Goal: Task Accomplishment & Management: Use online tool/utility

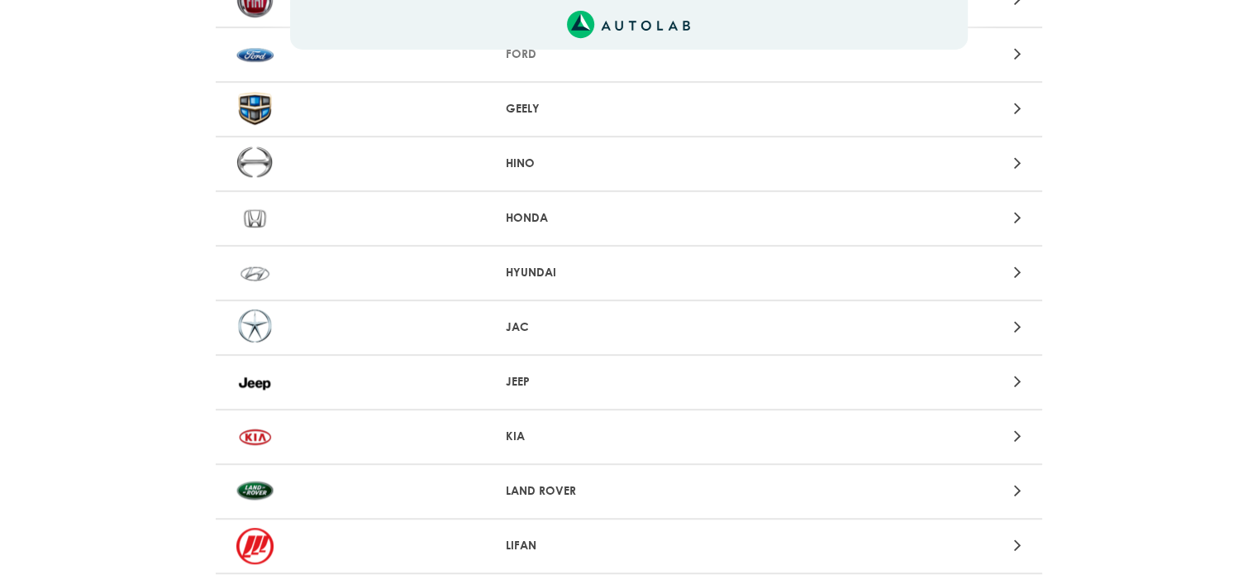
scroll to position [992, 0]
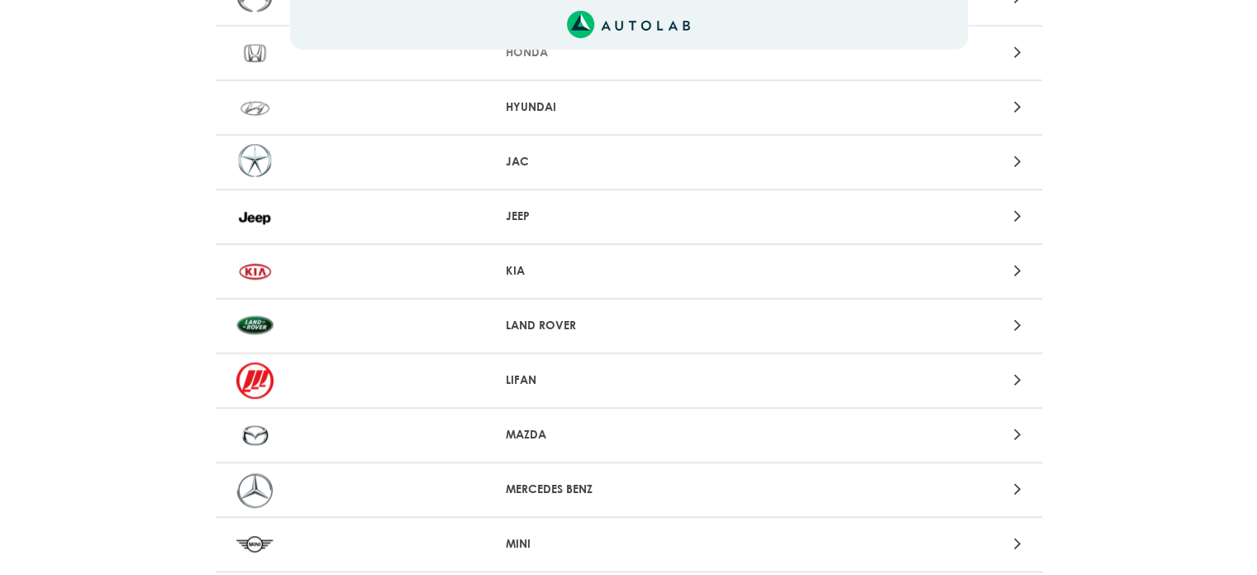
click at [535, 279] on p "KIA" at bounding box center [629, 270] width 246 height 17
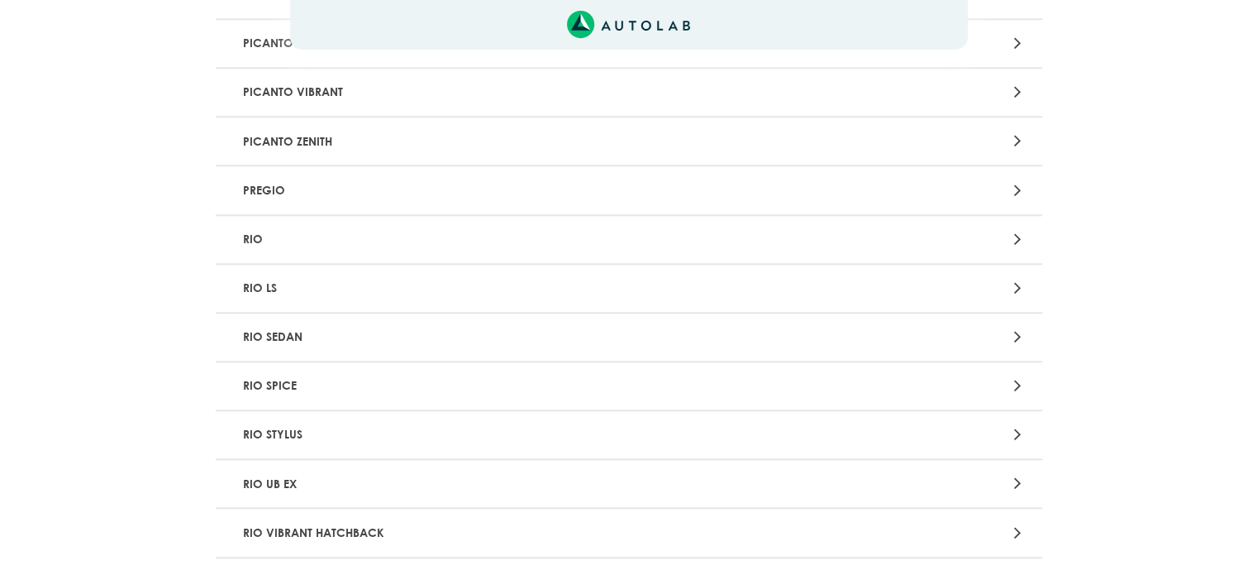
scroll to position [1984, 0]
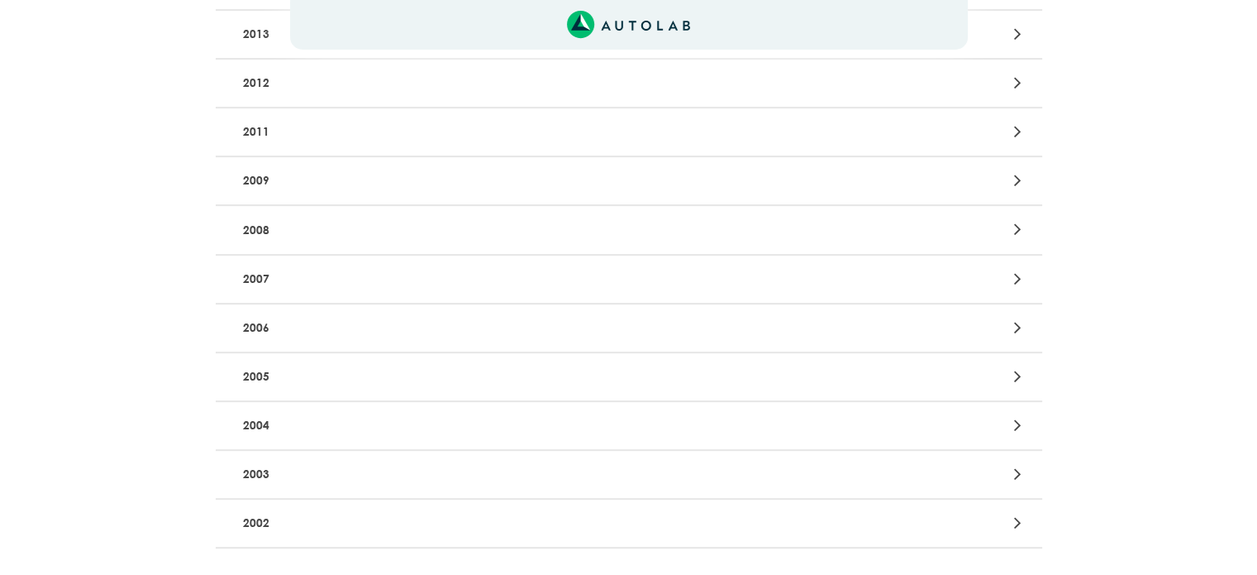
click at [315, 98] on p "2012" at bounding box center [493, 83] width 515 height 31
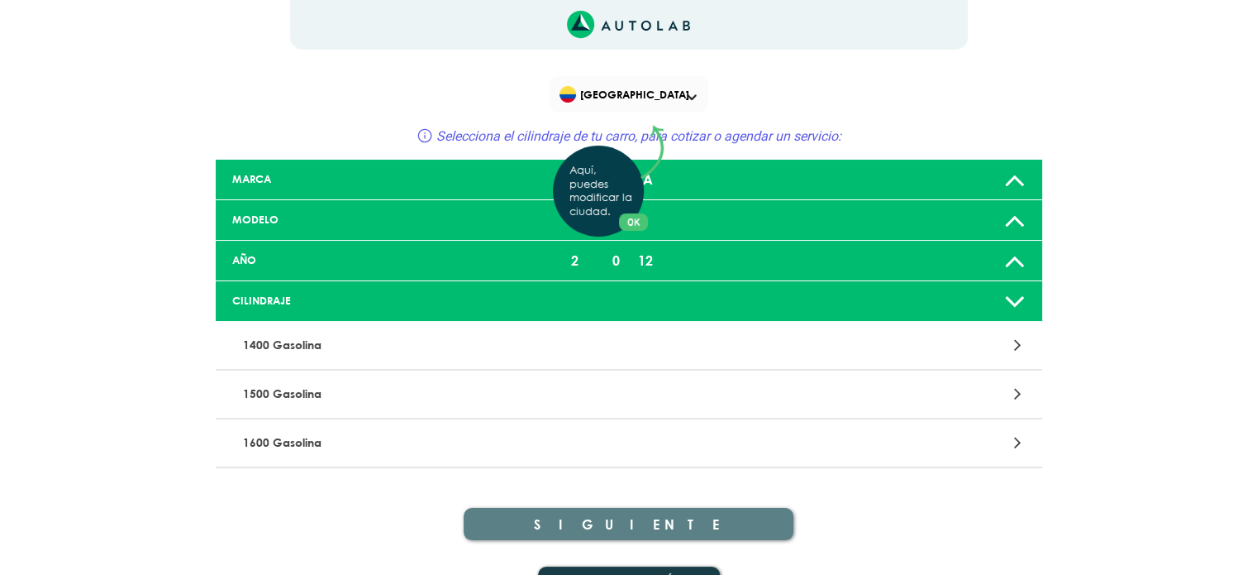
scroll to position [165, 0]
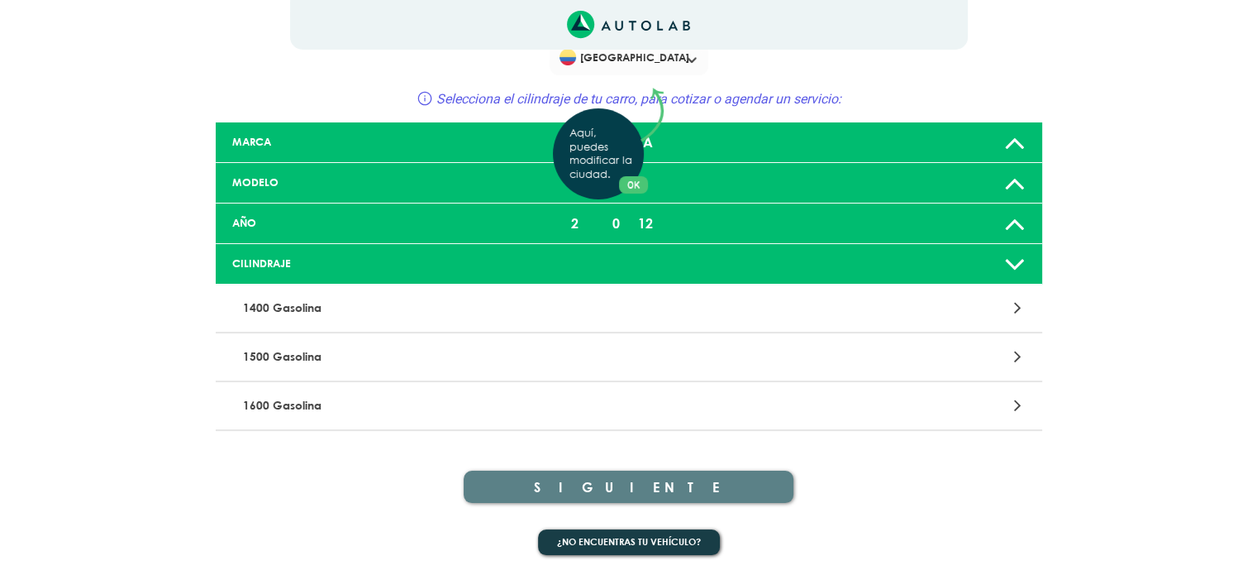
click at [317, 380] on div "Aquí, puedes modificar la ciudad. OK .aex,.bex{fill:none!important;stroke:#50c4…" at bounding box center [628, 250] width 1257 height 575
click at [1022, 394] on div at bounding box center [899, 405] width 270 height 22
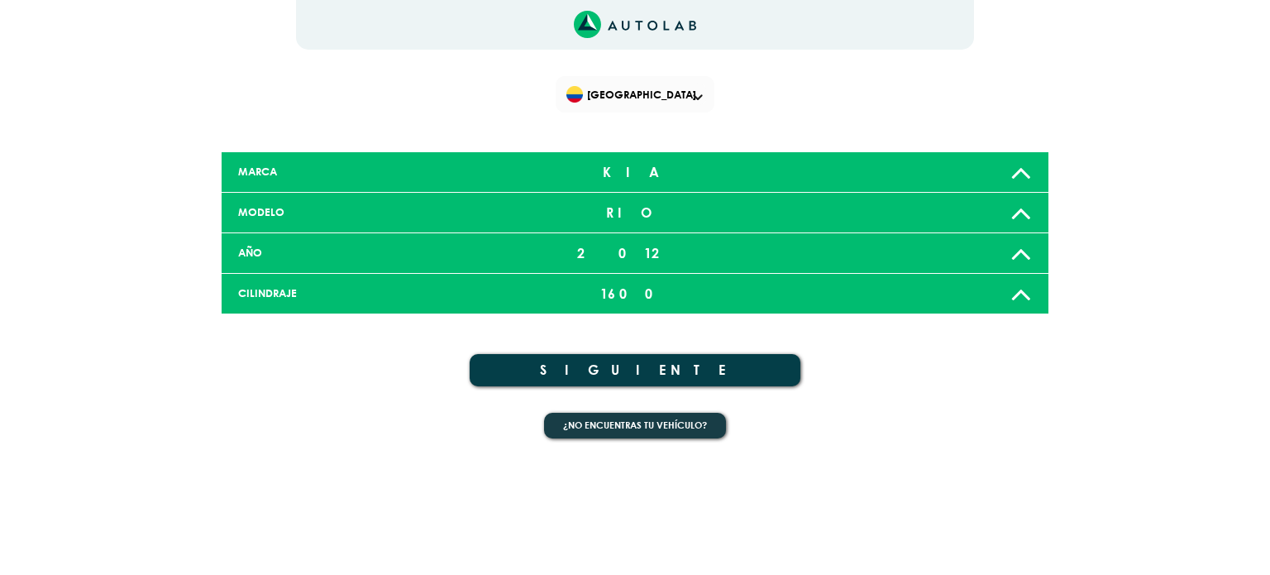
click at [605, 386] on button "SIGUIENTE" at bounding box center [635, 370] width 331 height 32
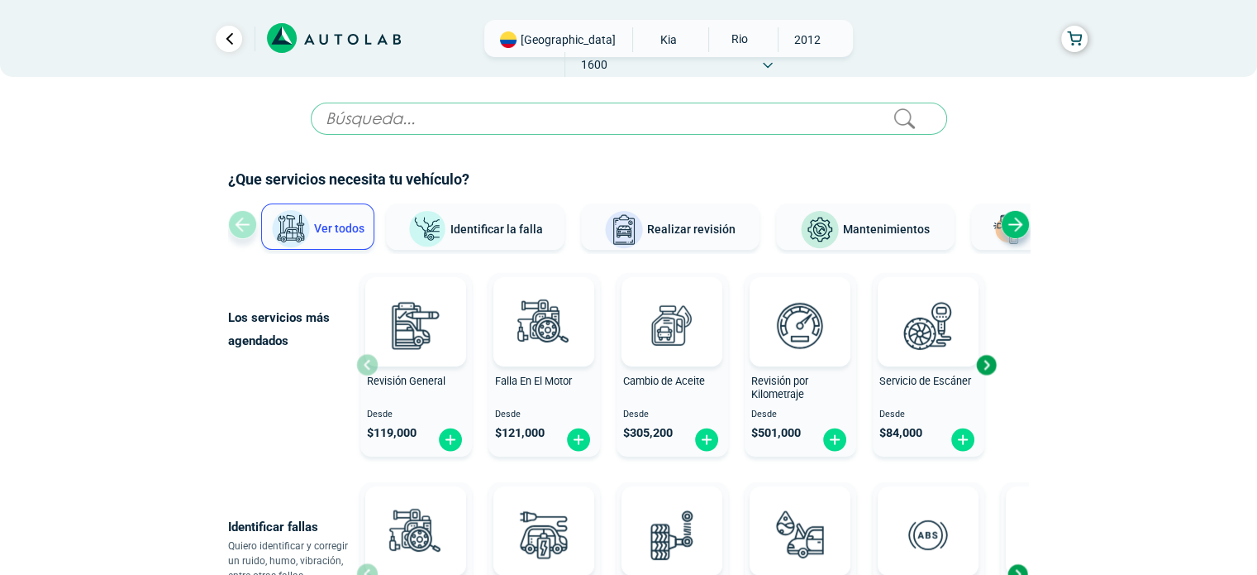
click at [319, 235] on span "Ver todos" at bounding box center [339, 228] width 50 height 13
click at [248, 252] on div "Ver todos Identificar la falla Realizar revisión Mantenimientos Latonería y Pin…" at bounding box center [629, 228] width 802 height 50
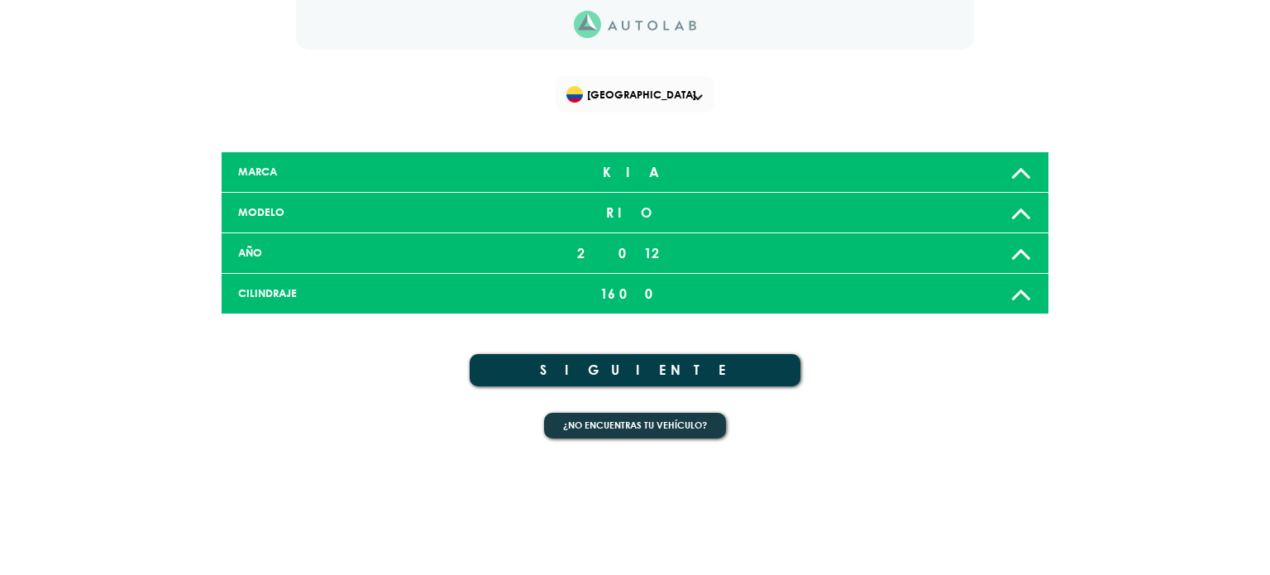
click at [659, 386] on button "SIGUIENTE" at bounding box center [635, 370] width 331 height 32
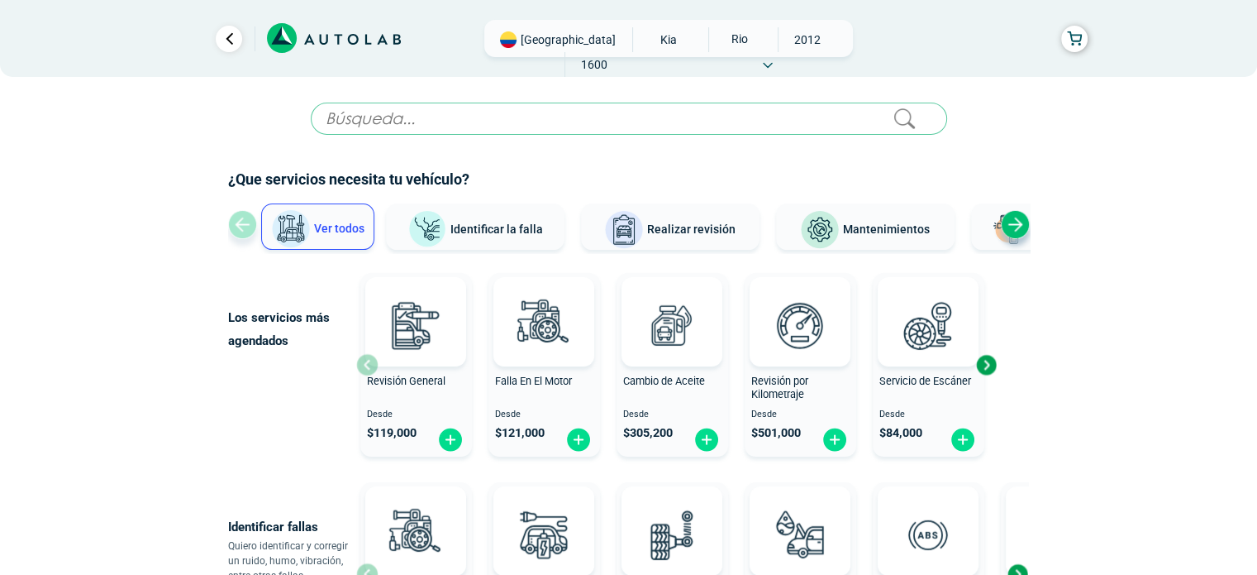
click at [526, 235] on span "Identificar la falla" at bounding box center [497, 228] width 93 height 13
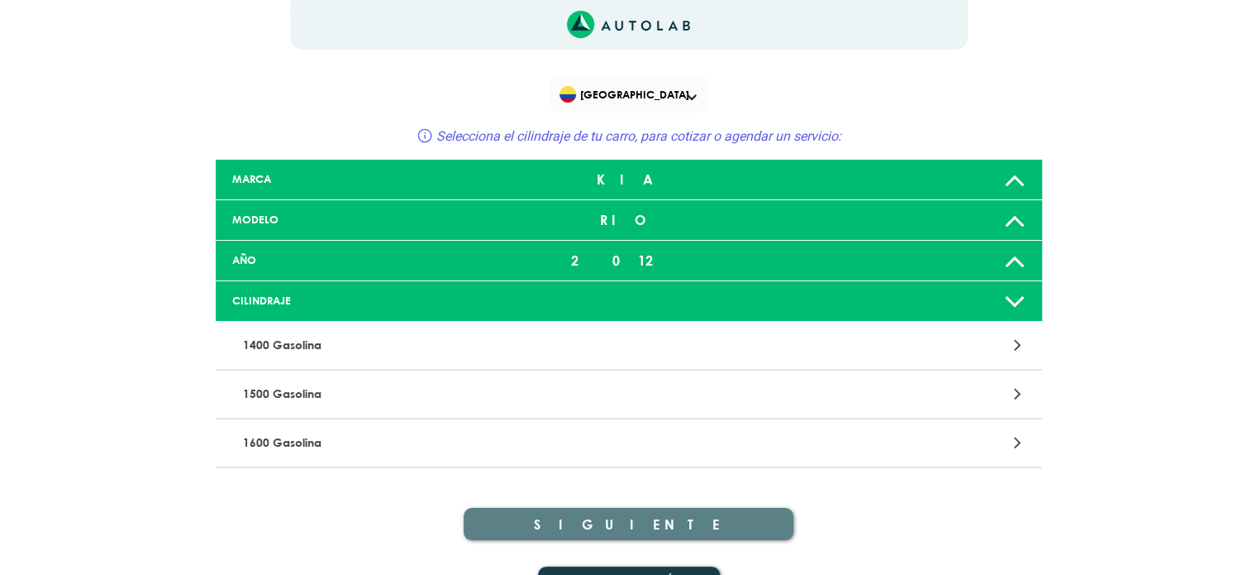
scroll to position [661, 0]
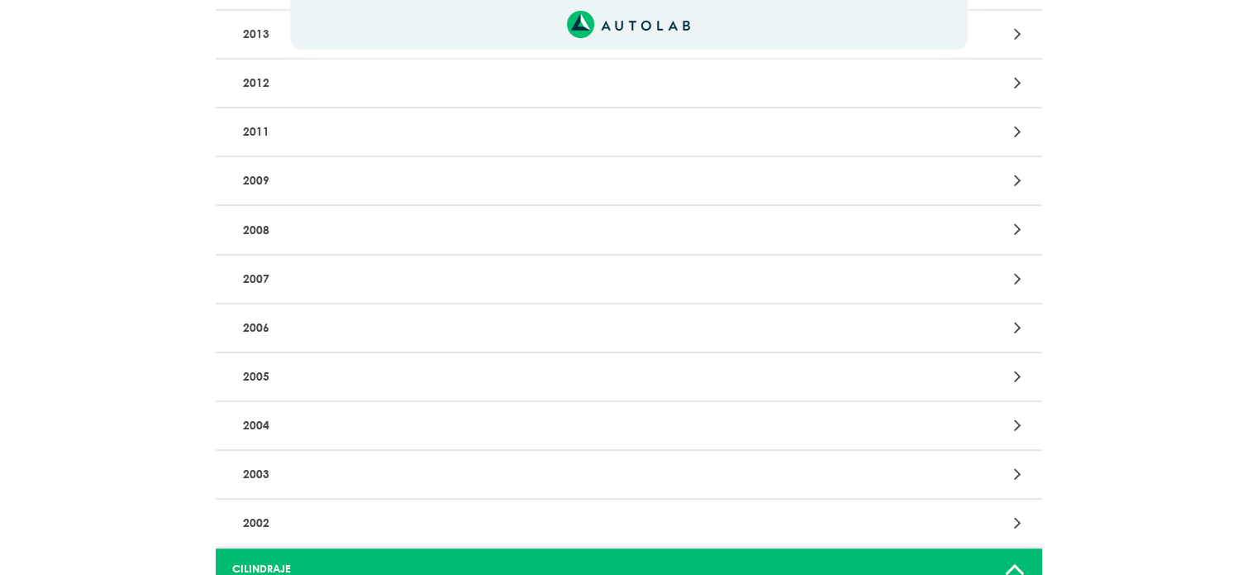
scroll to position [1984, 0]
